Goal: Task Accomplishment & Management: Manage account settings

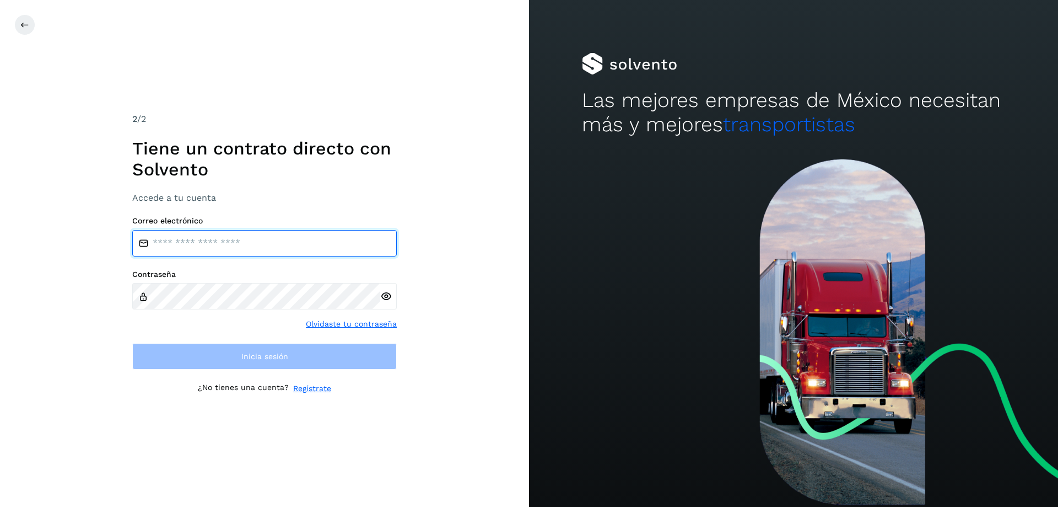
click at [201, 239] on input "email" at bounding box center [264, 243] width 265 height 26
type input "**********"
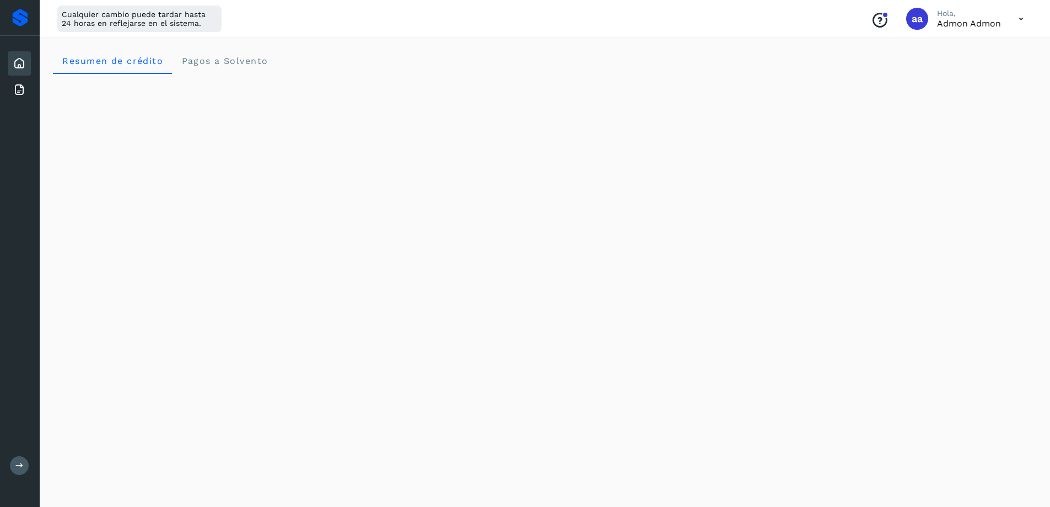
click at [1019, 19] on icon at bounding box center [1021, 19] width 23 height 23
click at [967, 72] on div "Cerrar sesión" at bounding box center [966, 71] width 131 height 21
